Goal: Task Accomplishment & Management: Use online tool/utility

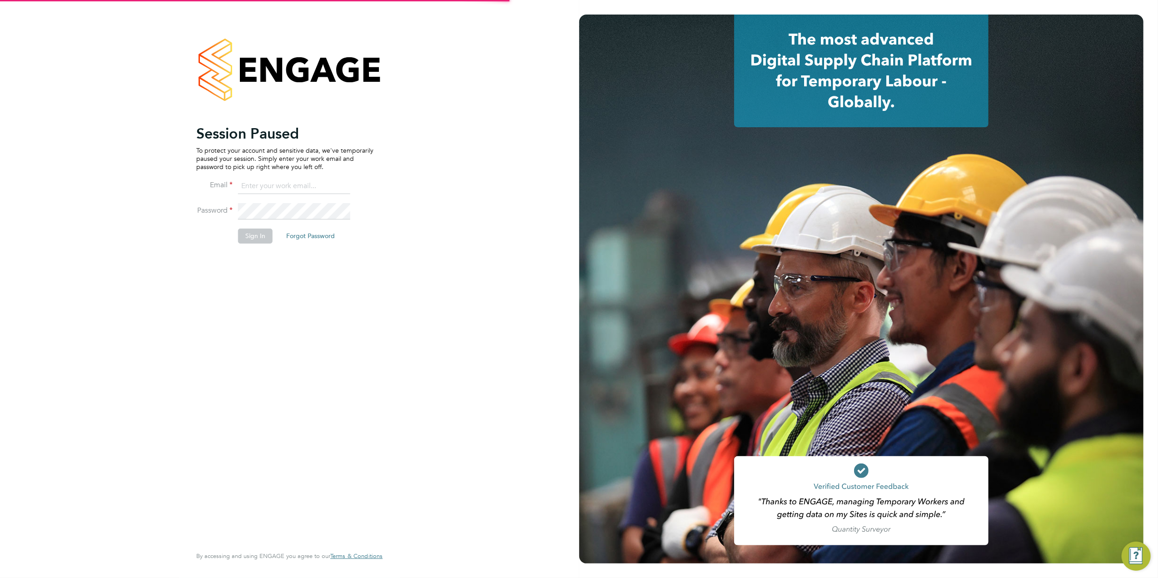
type input "tomnewton@itsconstruction.co.uk"
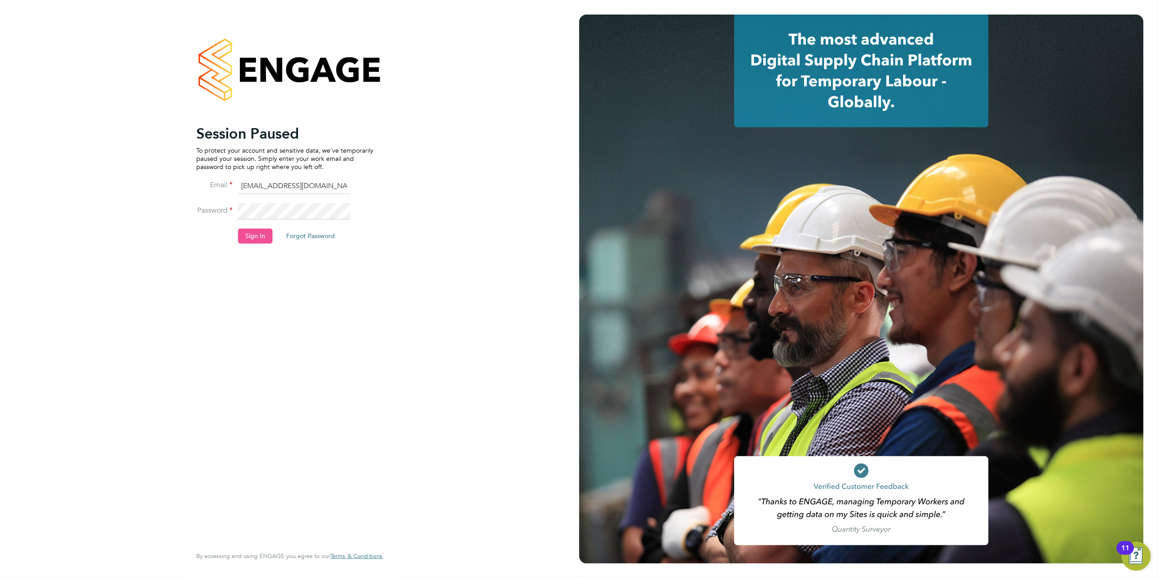
click at [261, 231] on button "Sign In" at bounding box center [255, 235] width 35 height 15
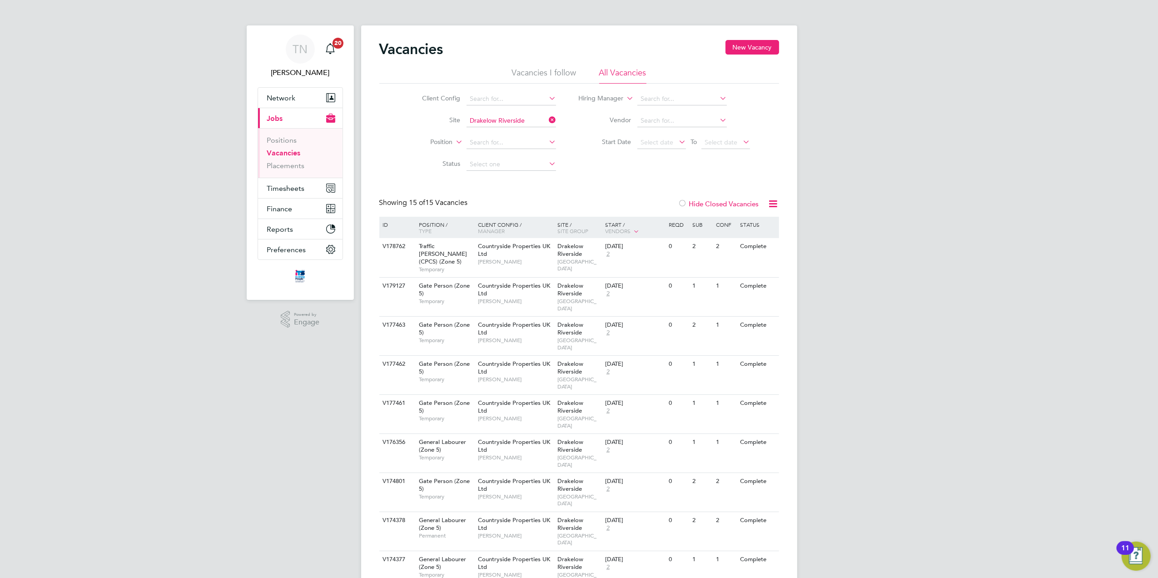
click at [547, 116] on icon at bounding box center [547, 120] width 0 height 13
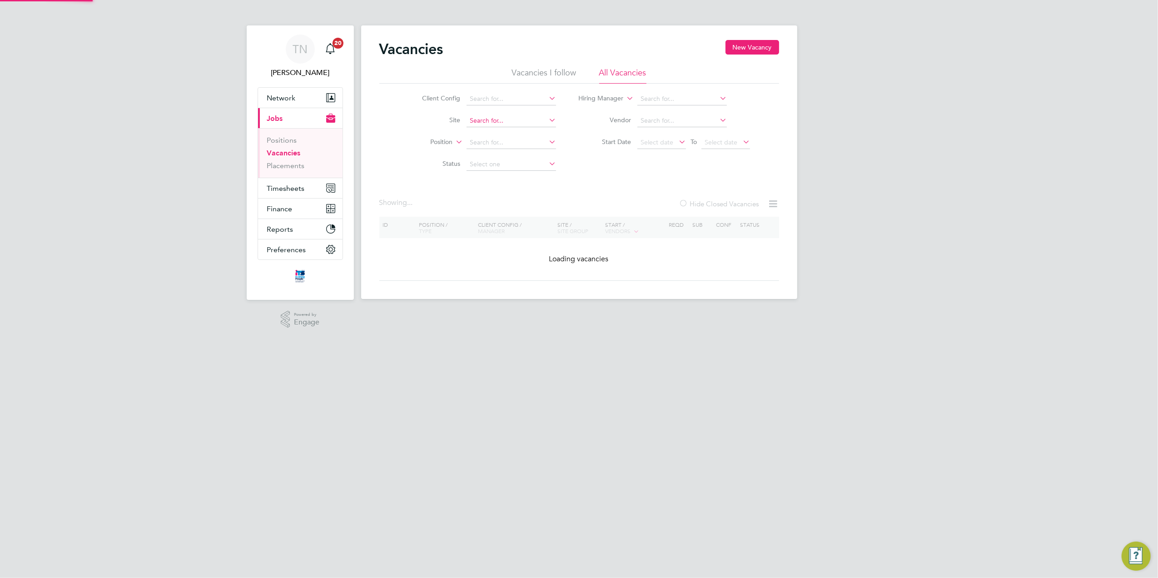
click at [510, 115] on input at bounding box center [510, 120] width 89 height 13
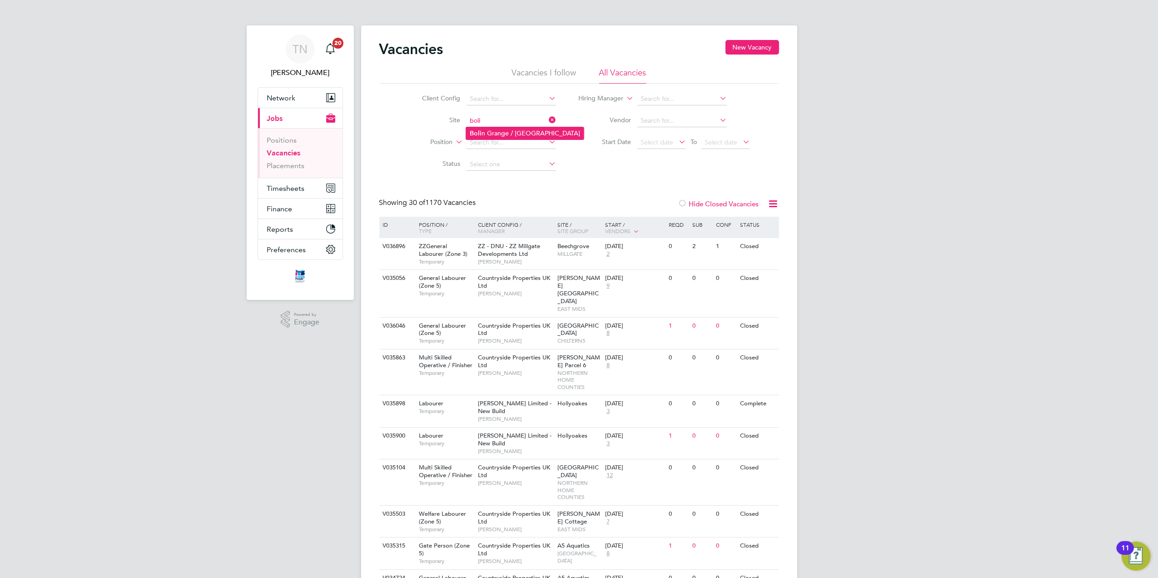
click at [510, 131] on li "Boli n Grange / [GEOGRAPHIC_DATA]" at bounding box center [525, 133] width 118 height 12
type input "[PERSON_NAME] Grange / [GEOGRAPHIC_DATA]"
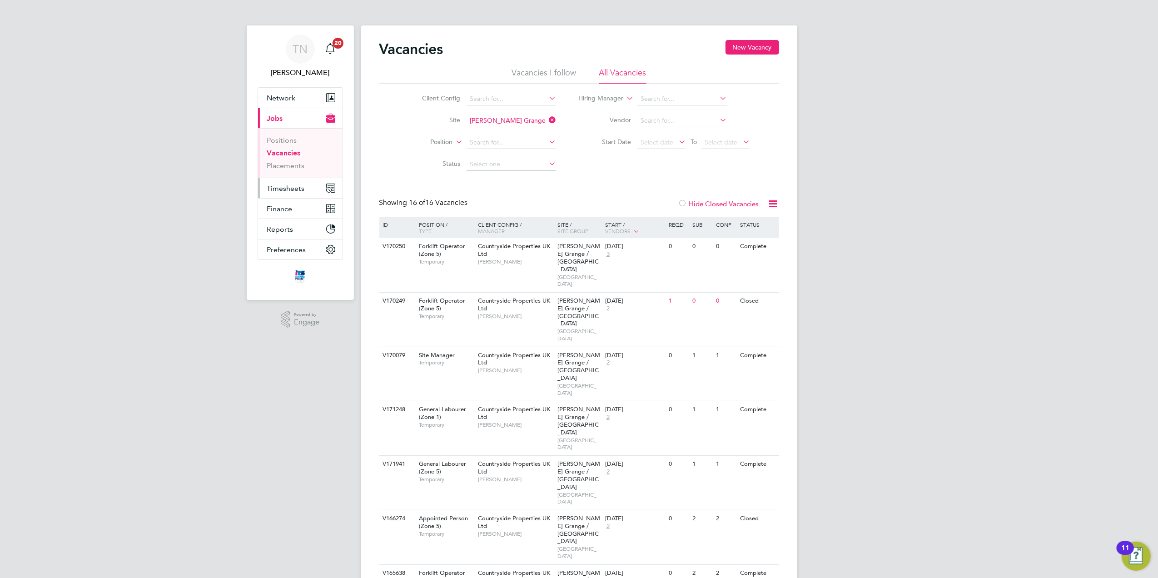
click at [291, 183] on button "Timesheets" at bounding box center [300, 188] width 84 height 20
click at [291, 162] on link "Timesheets" at bounding box center [286, 160] width 38 height 9
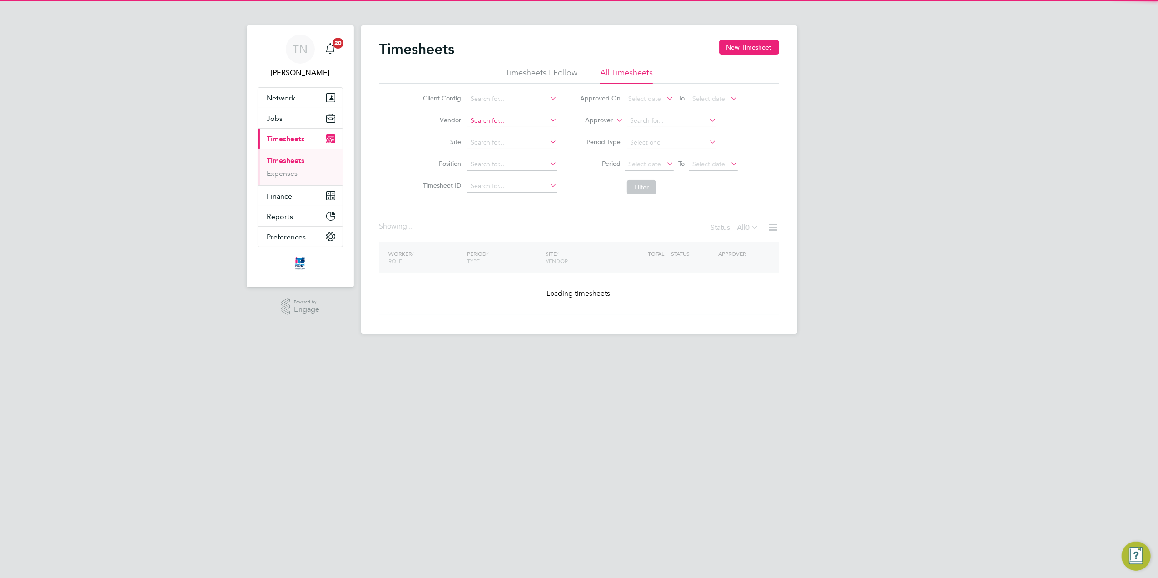
click at [510, 121] on input at bounding box center [511, 120] width 89 height 13
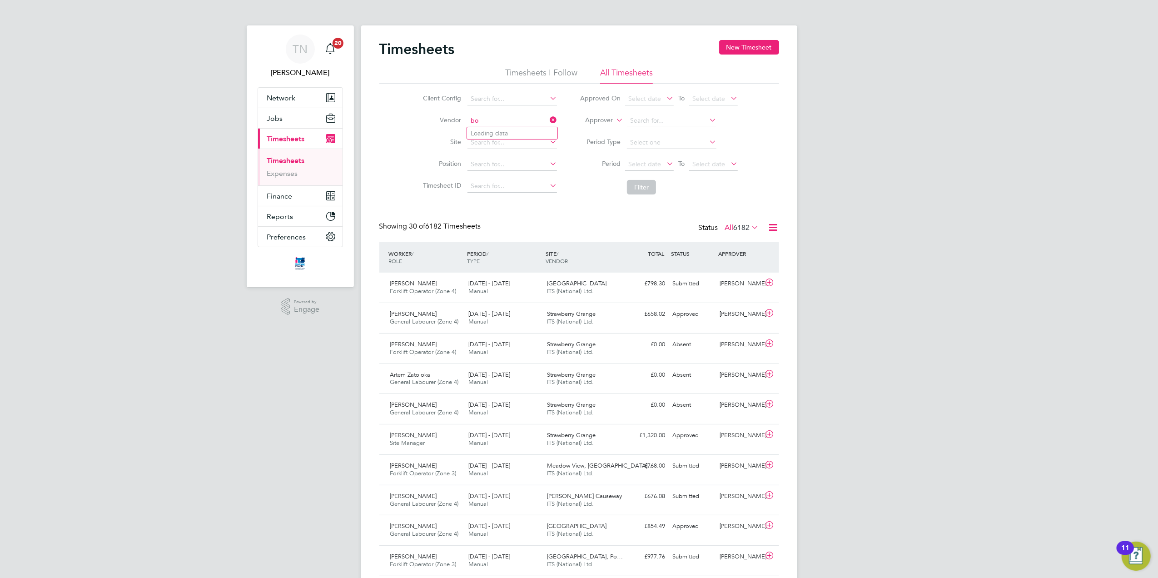
type input "b"
click at [506, 149] on li "Site" at bounding box center [488, 143] width 159 height 22
click at [505, 144] on input at bounding box center [511, 142] width 89 height 13
click at [505, 152] on li "Boli n Grange / [GEOGRAPHIC_DATA]" at bounding box center [526, 155] width 118 height 12
type input "[PERSON_NAME] Grange / [GEOGRAPHIC_DATA]"
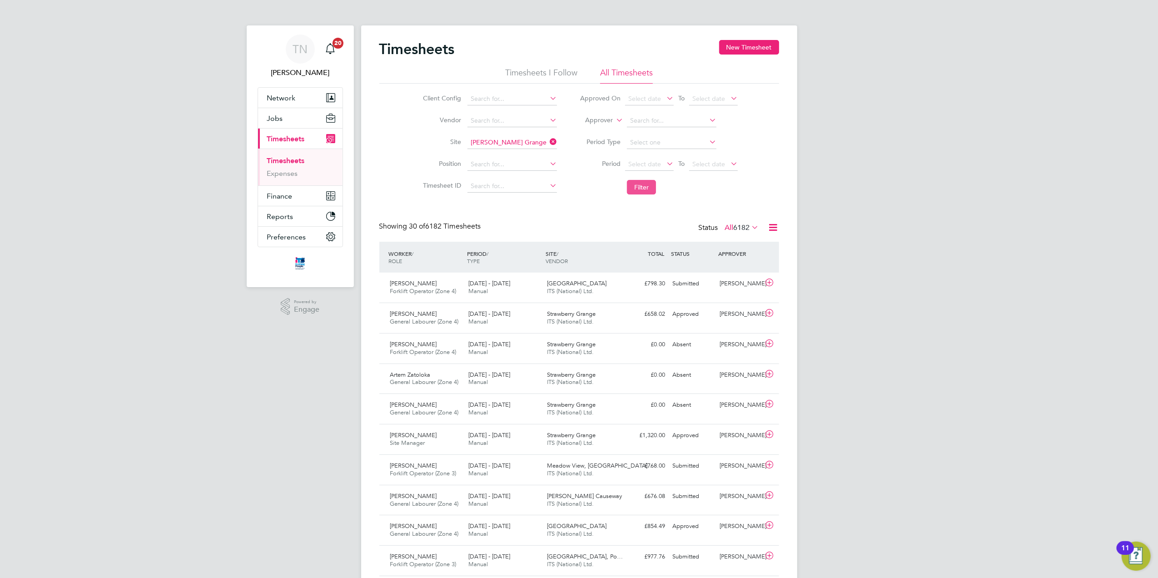
click at [633, 185] on button "Filter" at bounding box center [641, 187] width 29 height 15
click at [675, 289] on div "Approved" at bounding box center [692, 283] width 47 height 15
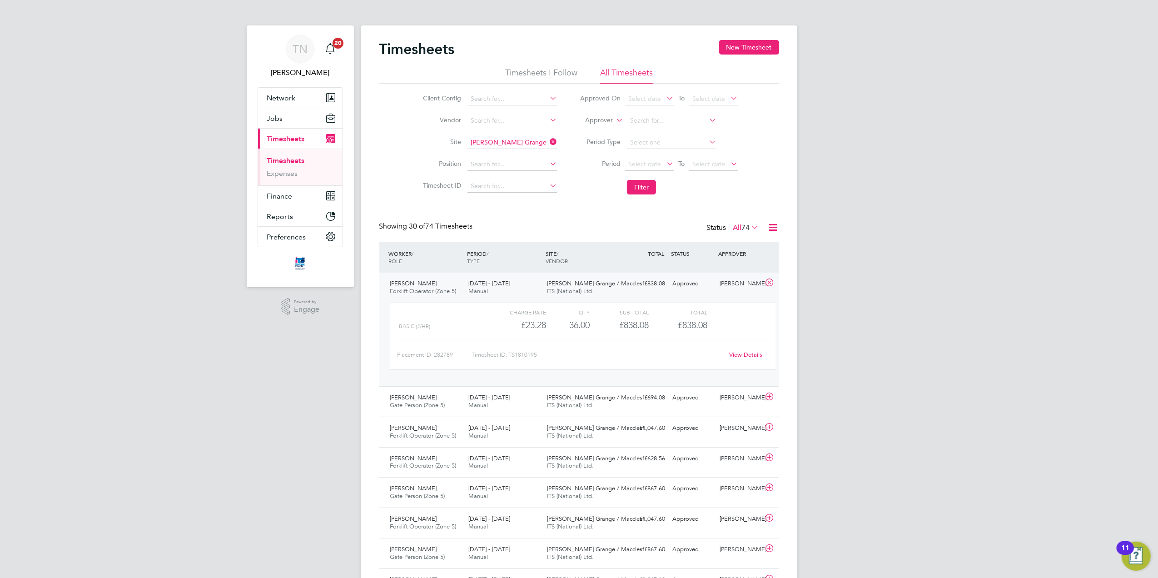
click at [548, 143] on icon at bounding box center [548, 141] width 0 height 13
click at [517, 142] on input at bounding box center [511, 142] width 89 height 13
click at [511, 154] on li "Drake low Riverside" at bounding box center [516, 155] width 98 height 12
type input "Drakelow Riverside"
click at [631, 184] on button "Filter" at bounding box center [641, 187] width 29 height 15
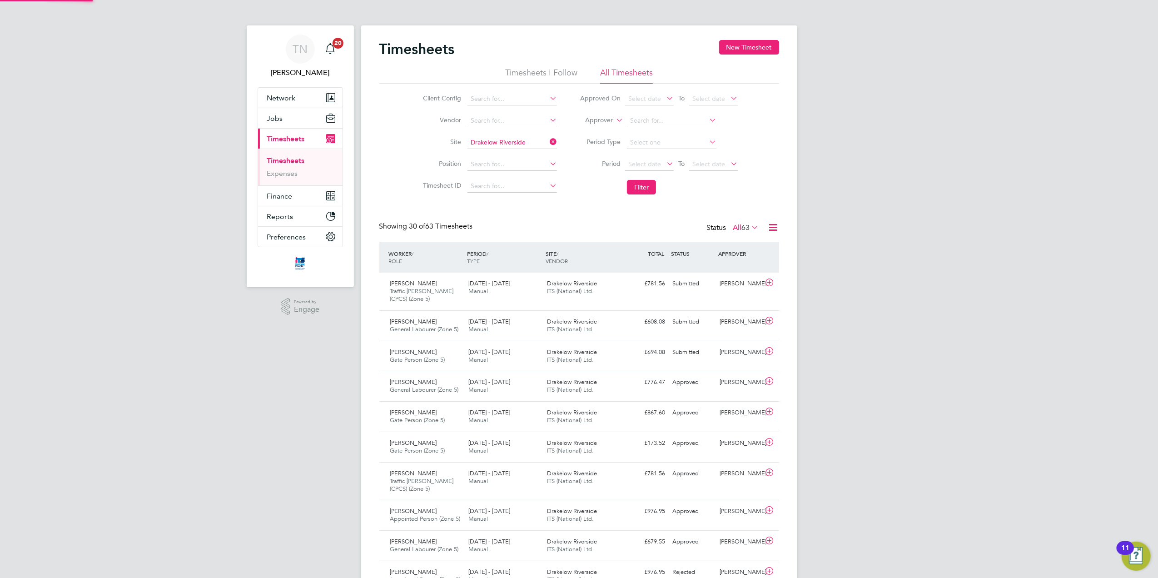
scroll to position [23, 79]
click at [762, 197] on div "Client Config Vendor Site Drakelow Riverside Position Timesheet ID Approved On …" at bounding box center [579, 141] width 400 height 115
